Goal: Information Seeking & Learning: Check status

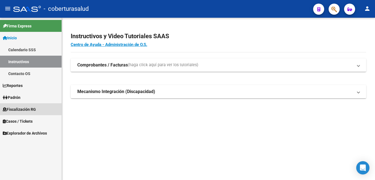
click at [15, 108] on span "Fiscalización RG" at bounding box center [19, 109] width 33 height 6
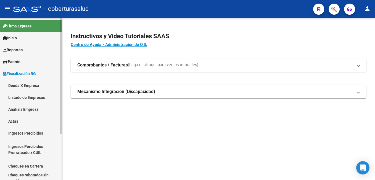
click at [15, 107] on link "Análisis Empresa" at bounding box center [31, 109] width 62 height 12
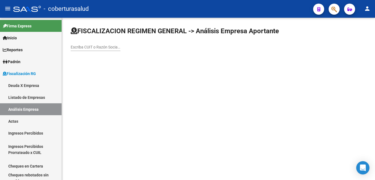
click at [73, 49] on input "Escriba CUIT o Razón Social para buscar" at bounding box center [96, 47] width 50 height 5
paste input "30714079588"
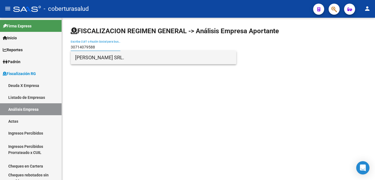
type input "30714079588"
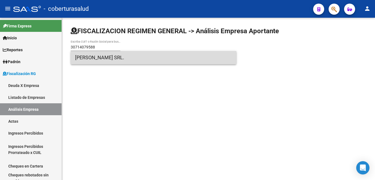
click at [92, 58] on span "[PERSON_NAME] SRL." at bounding box center [153, 57] width 157 height 13
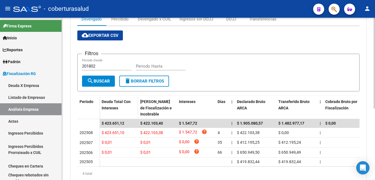
scroll to position [72, 0]
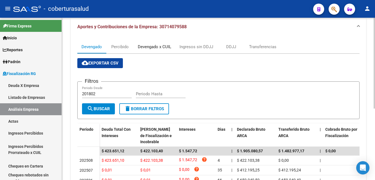
click at [147, 46] on div "Devengado x CUIL" at bounding box center [154, 47] width 33 height 6
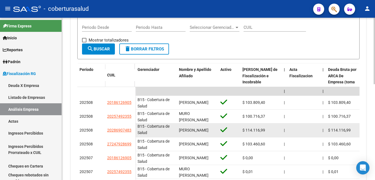
scroll to position [166, 0]
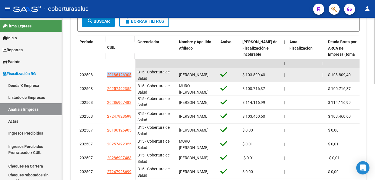
drag, startPoint x: 106, startPoint y: 75, endPoint x: 131, endPoint y: 76, distance: 25.2
click at [131, 76] on datatable-body-cell "20186126905" at bounding box center [120, 75] width 30 height 14
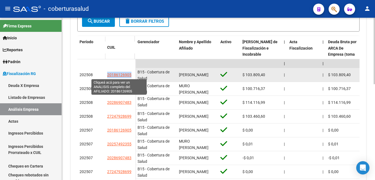
copy span "20186126905"
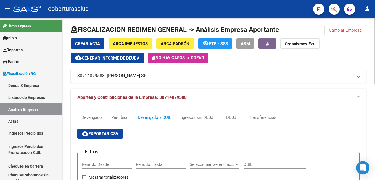
scroll to position [0, 0]
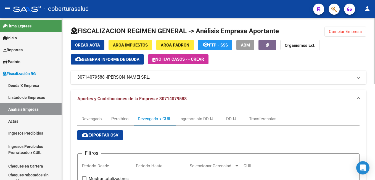
click at [86, 132] on mat-icon "cloud_download" at bounding box center [85, 134] width 7 height 7
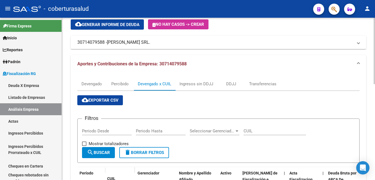
scroll to position [83, 0]
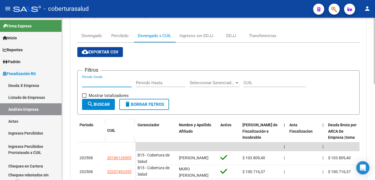
click at [86, 80] on input "Periodo Desde" at bounding box center [107, 82] width 50 height 5
type input "202508"
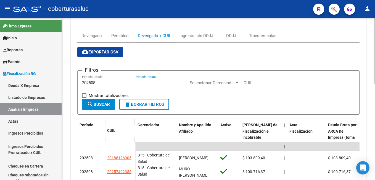
click at [147, 81] on input "Periodo Hasta" at bounding box center [161, 82] width 50 height 5
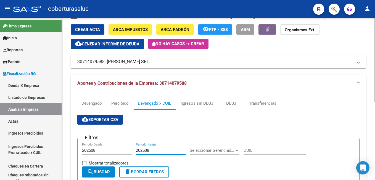
scroll to position [12, 0]
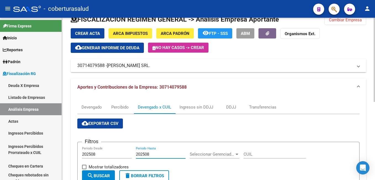
type input "202508"
click at [95, 124] on span "cloud_download Exportar CSV" at bounding box center [100, 123] width 37 height 5
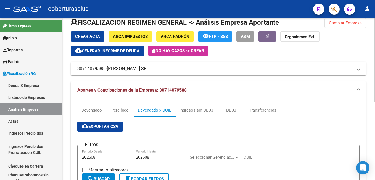
scroll to position [0, 0]
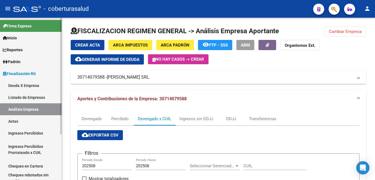
click at [19, 84] on link "Deuda X Empresa" at bounding box center [31, 85] width 62 height 12
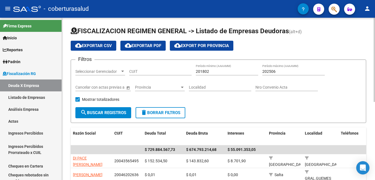
click at [132, 72] on input "CUIT" at bounding box center [160, 71] width 62 height 5
paste input "30-69177158-6"
type input "30-69177158-6"
drag, startPoint x: 211, startPoint y: 68, endPoint x: 204, endPoint y: 70, distance: 6.6
click at [204, 70] on div "201802 Período mínimo (AAAAMM)" at bounding box center [227, 69] width 62 height 11
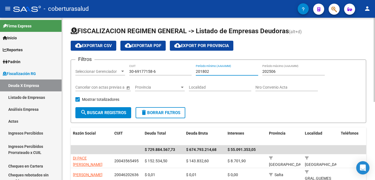
drag, startPoint x: 210, startPoint y: 70, endPoint x: 200, endPoint y: 73, distance: 10.3
click at [200, 73] on input "201802" at bounding box center [227, 71] width 62 height 5
type input "202507"
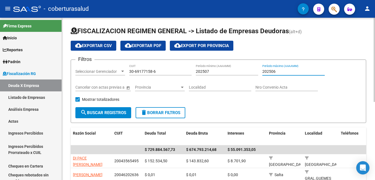
drag, startPoint x: 277, startPoint y: 70, endPoint x: 274, endPoint y: 71, distance: 3.0
click at [274, 71] on input "202506" at bounding box center [294, 71] width 62 height 5
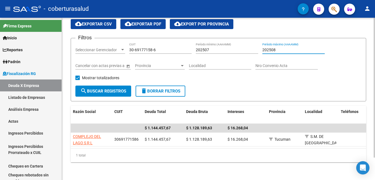
scroll to position [26, 0]
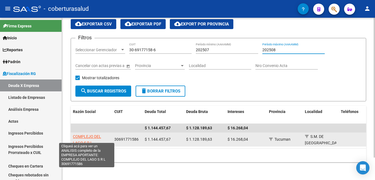
type input "202508"
click at [83, 134] on span "COMPLEJO DEL LAGO S R L" at bounding box center [87, 139] width 28 height 11
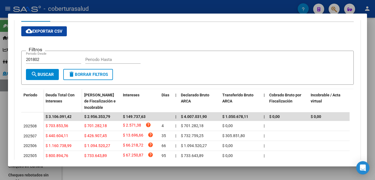
scroll to position [111, 0]
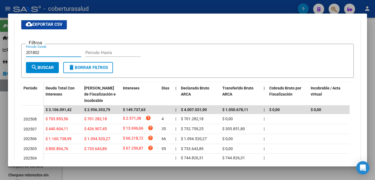
drag, startPoint x: 48, startPoint y: 51, endPoint x: 30, endPoint y: 55, distance: 18.4
click at [30, 55] on div "201802 Periodo Desde" at bounding box center [53, 52] width 55 height 8
type input "202507"
click at [92, 51] on input "Periodo Hasta" at bounding box center [112, 52] width 55 height 5
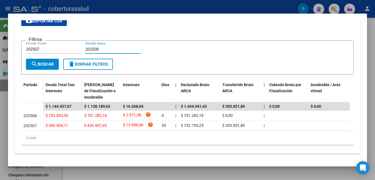
scroll to position [119, 0]
type input "202508"
click at [109, 10] on div at bounding box center [187, 90] width 375 height 180
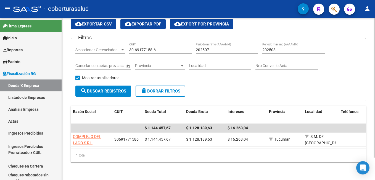
drag, startPoint x: 155, startPoint y: 42, endPoint x: 122, endPoint y: 41, distance: 32.4
click at [122, 43] on div "Filtros Seleccionar Gerenciador Seleccionar Gerenciador 30-69177158-6 CUIT 2025…" at bounding box center [218, 64] width 286 height 43
drag, startPoint x: 122, startPoint y: 41, endPoint x: 158, endPoint y: 46, distance: 35.4
click at [158, 48] on input "30-69177158-6" at bounding box center [160, 50] width 62 height 5
drag, startPoint x: 129, startPoint y: 40, endPoint x: 122, endPoint y: 41, distance: 7.0
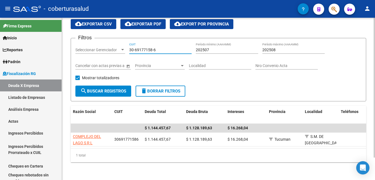
click at [122, 43] on div "Filtros Seleccionar Gerenciador Seleccionar Gerenciador 30-69177158-6 CUIT 2025…" at bounding box center [218, 64] width 286 height 43
drag, startPoint x: 146, startPoint y: 49, endPoint x: 125, endPoint y: 50, distance: 21.0
click at [125, 50] on div "Filtros Seleccionar Gerenciador Seleccionar Gerenciador 30-69177158-6 CUIT 2025…" at bounding box center [218, 64] width 286 height 43
paste input "7540406-9"
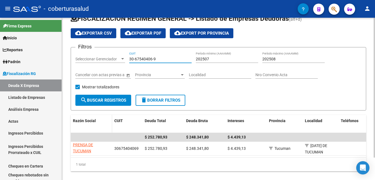
scroll to position [0, 0]
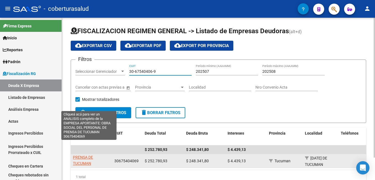
type input "30-67540406-9"
click at [81, 158] on span "OBRA SOCIAL DEL PERSONAL DE PRENSA DE TUCUMAN" at bounding box center [89, 153] width 32 height 23
type textarea "30675404069"
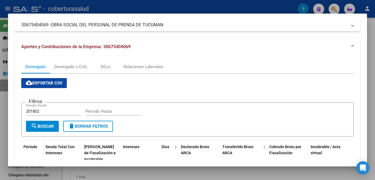
scroll to position [55, 0]
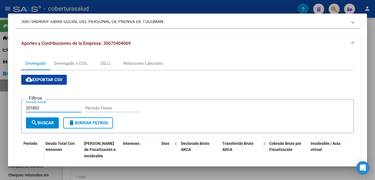
drag, startPoint x: 45, startPoint y: 106, endPoint x: 30, endPoint y: 110, distance: 15.2
click at [30, 110] on input "201802" at bounding box center [53, 107] width 55 height 5
type input "202508"
click at [95, 102] on form "Filtros 202508 Periodo Desde Periodo Hasta search Buscar delete Borrar Filtros" at bounding box center [187, 116] width 333 height 34
click at [92, 106] on input "Periodo Hasta" at bounding box center [112, 107] width 55 height 5
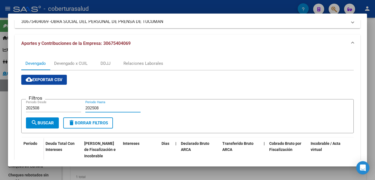
type input "202508"
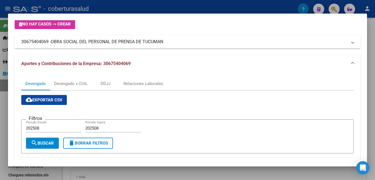
scroll to position [25, 0]
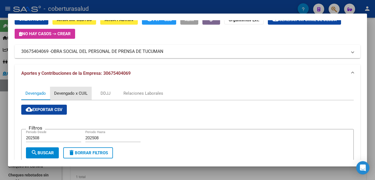
click at [59, 92] on div "Devengado x CUIL" at bounding box center [70, 93] width 33 height 6
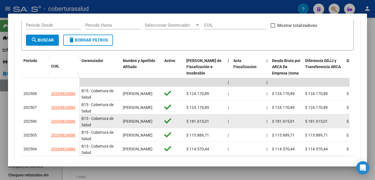
scroll to position [138, 0]
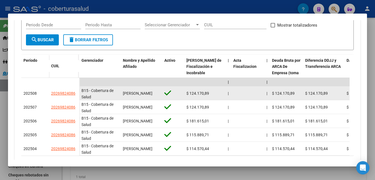
drag, startPoint x: 49, startPoint y: 94, endPoint x: 76, endPoint y: 95, distance: 26.8
click at [76, 95] on datatable-body-cell "20269824086" at bounding box center [64, 93] width 30 height 14
copy span "20269824086"
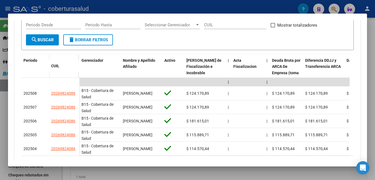
click at [245, 171] on div at bounding box center [187, 90] width 375 height 180
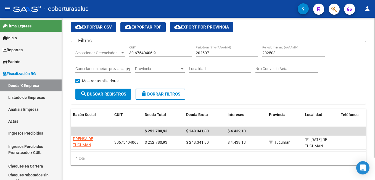
scroll to position [26, 0]
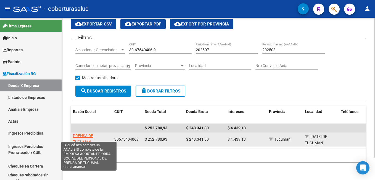
click at [80, 132] on span "OBRA SOCIAL DEL PERSONAL DE PRENSA DE TUCUMAN" at bounding box center [89, 132] width 32 height 23
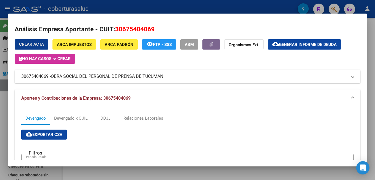
scroll to position [0, 0]
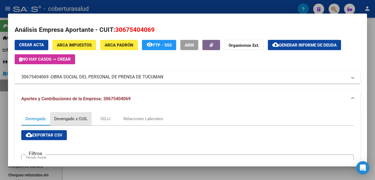
click at [72, 117] on div "Devengado x CUIL" at bounding box center [70, 119] width 33 height 6
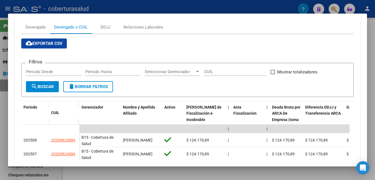
scroll to position [83, 0]
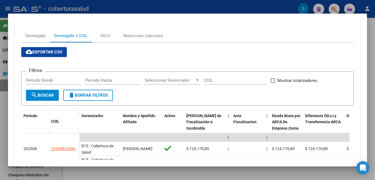
click at [27, 80] on input "Periodo Desde" at bounding box center [53, 80] width 55 height 5
type input "202508"
click at [94, 80] on input "Periodo Hasta" at bounding box center [112, 80] width 55 height 5
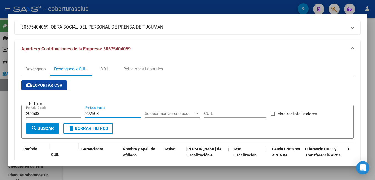
scroll to position [55, 0]
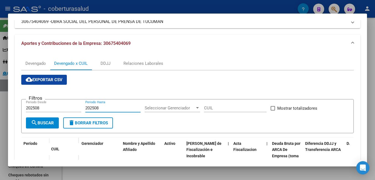
type input "202508"
click at [40, 79] on span "cloud_download Exportar CSV" at bounding box center [44, 79] width 37 height 5
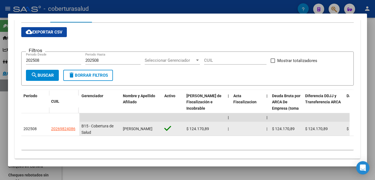
scroll to position [112, 0]
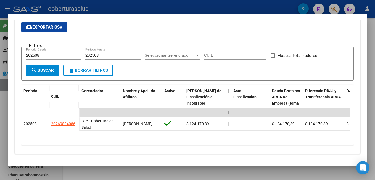
click at [101, 6] on div at bounding box center [187, 90] width 375 height 180
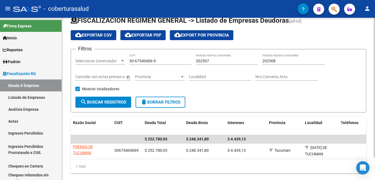
scroll to position [0, 0]
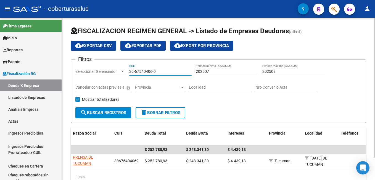
drag, startPoint x: 157, startPoint y: 73, endPoint x: 116, endPoint y: 72, distance: 40.9
click at [116, 72] on div "Filtros Seleccionar Gerenciador Seleccionar Gerenciador 30-67540406-9 CUIT 2025…" at bounding box center [218, 85] width 286 height 43
paste input "3-71408624"
type input "33-71408624-9"
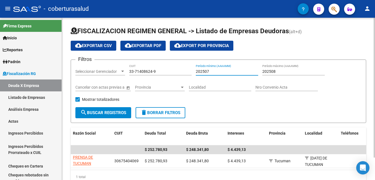
click at [207, 72] on input "202507" at bounding box center [227, 71] width 62 height 5
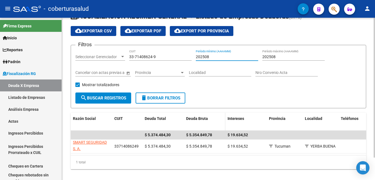
scroll to position [26, 0]
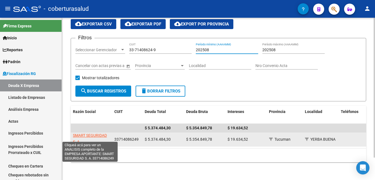
type input "202508"
click at [87, 133] on span "SMART SEGURIDAD S. A." at bounding box center [90, 138] width 34 height 11
type textarea "33714086249"
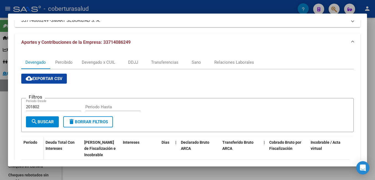
scroll to position [55, 0]
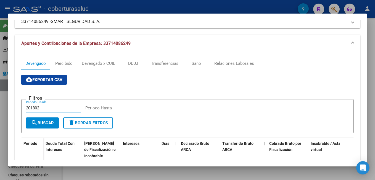
drag, startPoint x: 44, startPoint y: 106, endPoint x: 30, endPoint y: 107, distance: 14.1
click at [30, 107] on input "201802" at bounding box center [53, 107] width 55 height 5
type input "202508"
click at [92, 106] on input "Periodo Hasta" at bounding box center [112, 107] width 55 height 5
type input "202508"
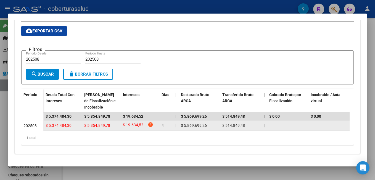
scroll to position [25, 0]
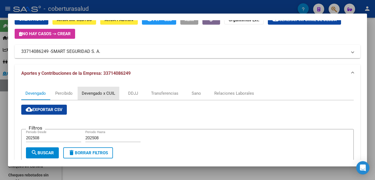
click at [95, 91] on div "Devengado x CUIL" at bounding box center [98, 93] width 33 height 6
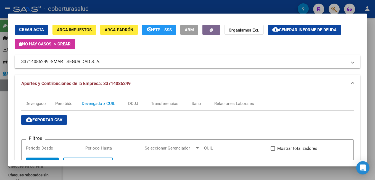
scroll to position [43, 0]
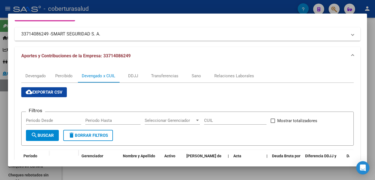
click at [45, 90] on span "cloud_download Exportar CSV" at bounding box center [44, 92] width 37 height 5
click at [109, 7] on div at bounding box center [187, 90] width 375 height 180
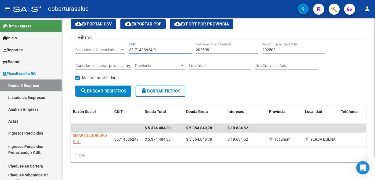
drag, startPoint x: 158, startPoint y: 45, endPoint x: 113, endPoint y: 46, distance: 45.6
click at [113, 46] on div "Filtros Seleccionar Gerenciador Seleccionar Gerenciador 33-71408624-9 CUIT 2025…" at bounding box center [218, 64] width 286 height 43
paste input "27-17337820"
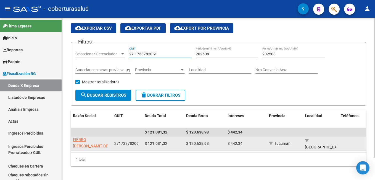
scroll to position [26, 0]
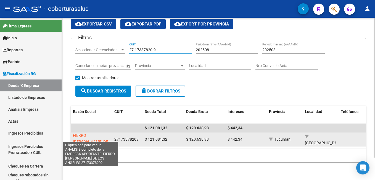
type input "27-17337820-9"
click at [83, 133] on span "FIERRO [PERSON_NAME] DE [GEOGRAPHIC_DATA]" at bounding box center [91, 141] width 37 height 17
type textarea "27173378209"
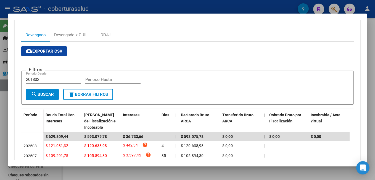
scroll to position [111, 0]
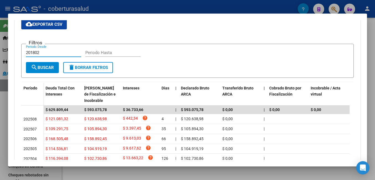
drag, startPoint x: 40, startPoint y: 53, endPoint x: 22, endPoint y: 52, distance: 18.3
click at [22, 52] on form "Filtros 201802 Periodo Desde Periodo Hasta search Buscar delete Borrar Filtros" at bounding box center [187, 61] width 333 height 34
type input "202508"
click at [86, 51] on input "Periodo Hasta" at bounding box center [112, 52] width 55 height 5
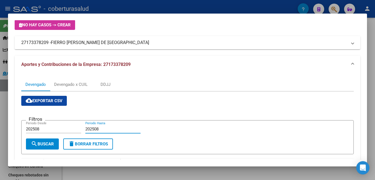
scroll to position [25, 0]
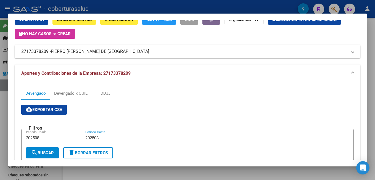
type input "202508"
click at [75, 94] on div "Devengado x CUIL" at bounding box center [70, 93] width 33 height 6
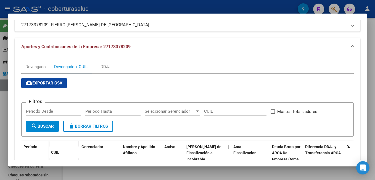
scroll to position [83, 0]
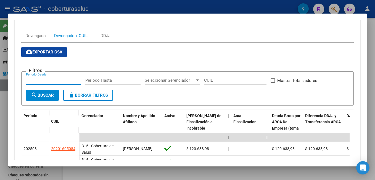
click at [31, 78] on input "Periodo Desde" at bounding box center [53, 80] width 55 height 5
type input "202508"
click at [88, 80] on input "Periodo Hasta" at bounding box center [112, 80] width 55 height 5
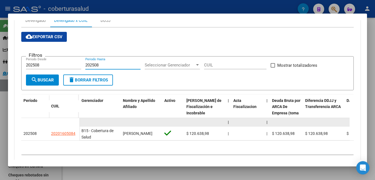
scroll to position [112, 0]
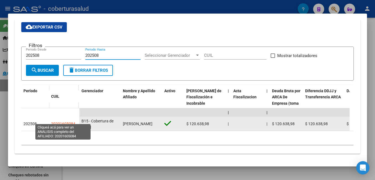
type input "202508"
click at [59, 121] on span "20201605084" at bounding box center [63, 123] width 24 height 4
type textarea "20201605084"
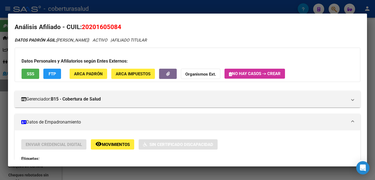
scroll to position [0, 0]
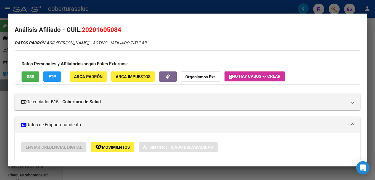
click at [126, 4] on div at bounding box center [187, 90] width 375 height 180
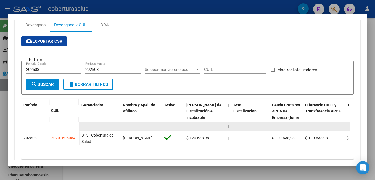
scroll to position [29, 0]
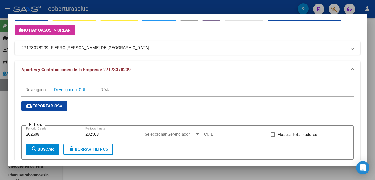
click at [37, 104] on span "cloud_download Exportar CSV" at bounding box center [44, 105] width 37 height 5
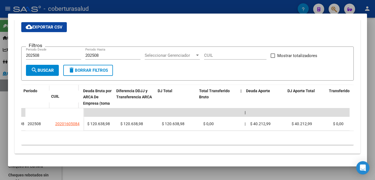
scroll to position [0, 196]
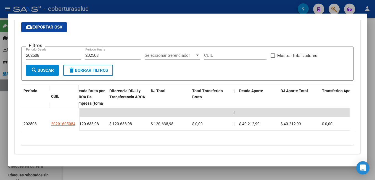
click at [278, 3] on div at bounding box center [187, 90] width 375 height 180
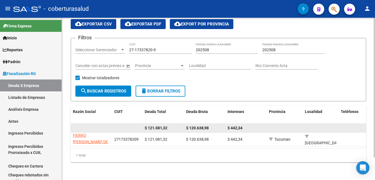
drag, startPoint x: 228, startPoint y: 122, endPoint x: 250, endPoint y: 123, distance: 21.3
click at [250, 125] on div "$ 442,34" at bounding box center [246, 128] width 37 height 6
copy span "$ 442,34"
